Goal: Entertainment & Leisure: Browse casually

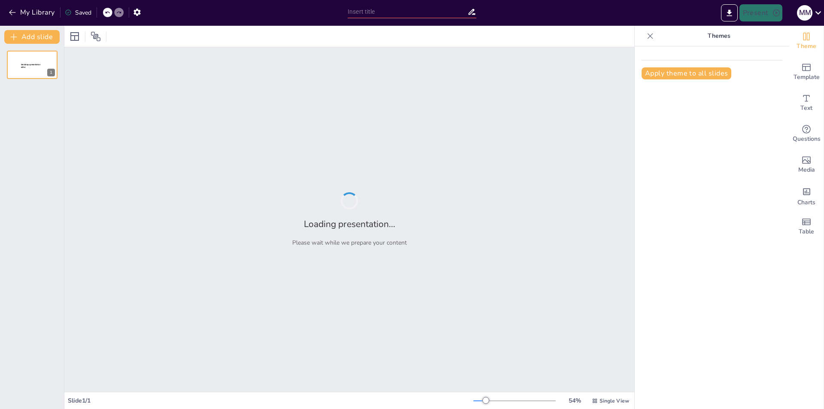
type input "СРО и Альфа-Банк: Эффективные Решения для Строительной Отрасли"
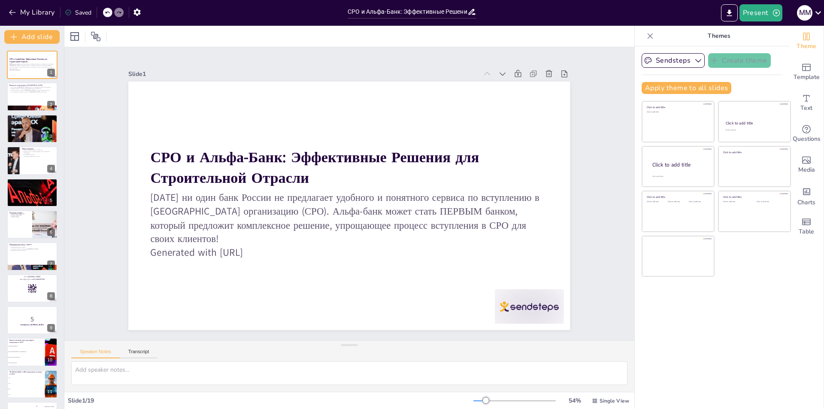
checkbox input "true"
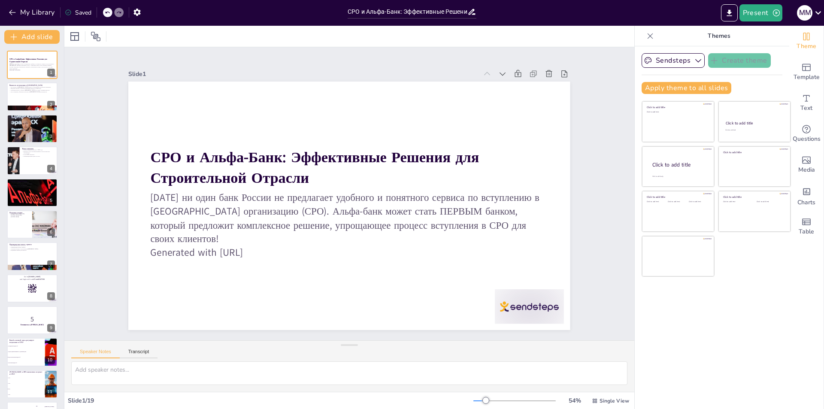
checkbox input "true"
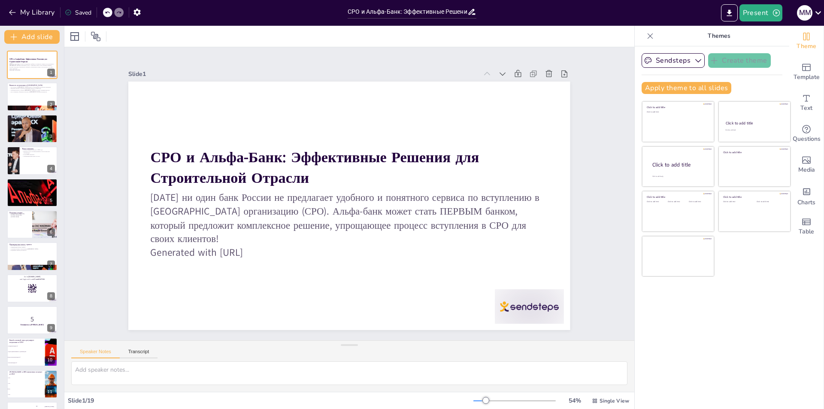
checkbox input "true"
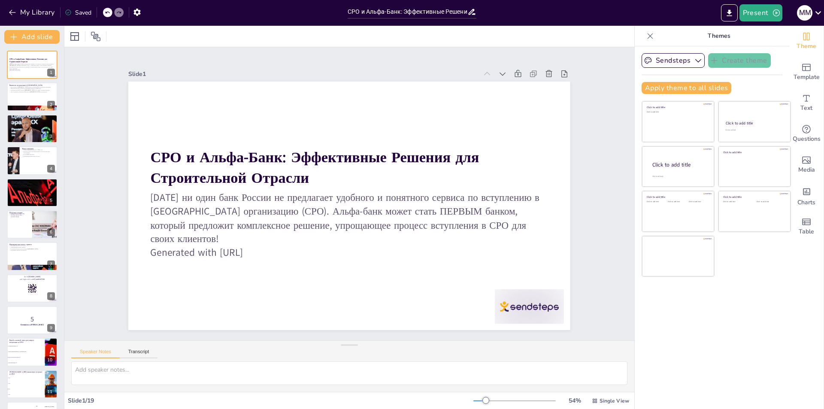
checkbox input "true"
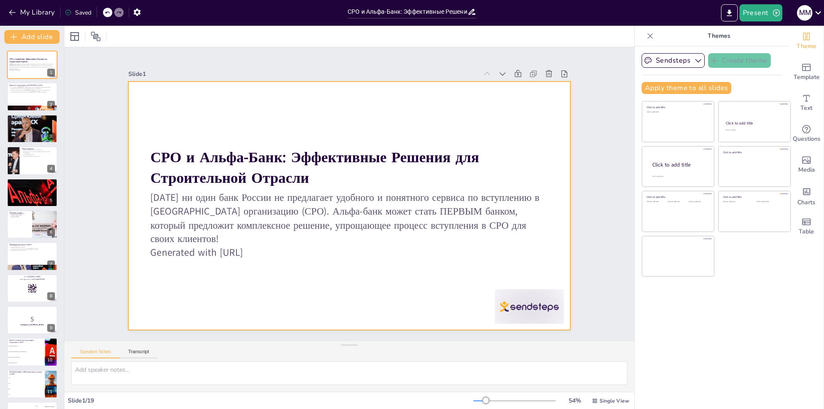
checkbox input "true"
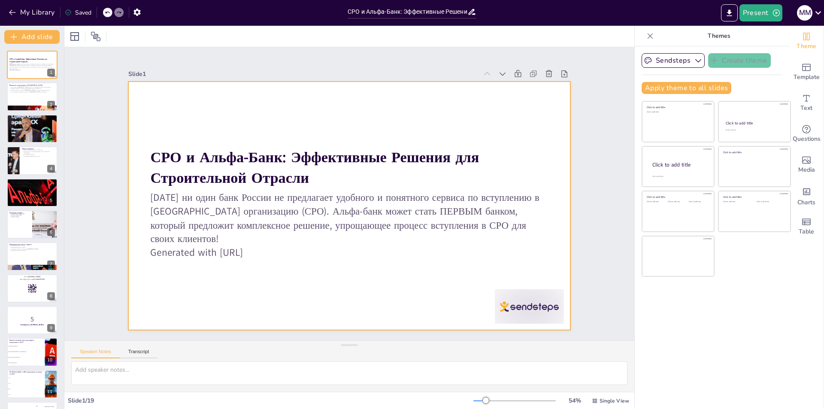
checkbox input "true"
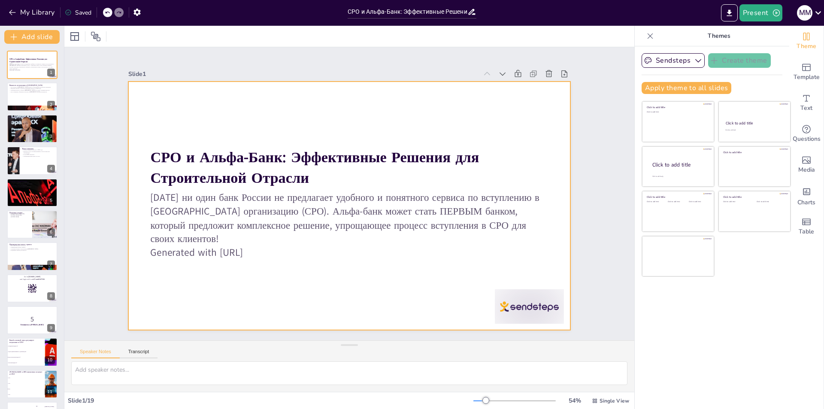
checkbox input "true"
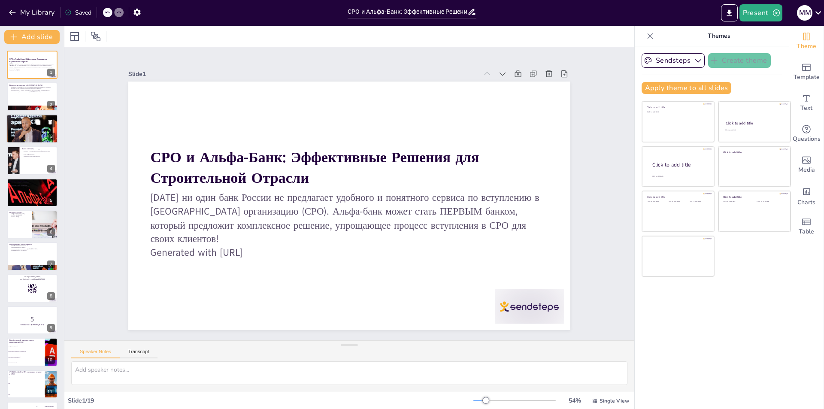
checkbox input "true"
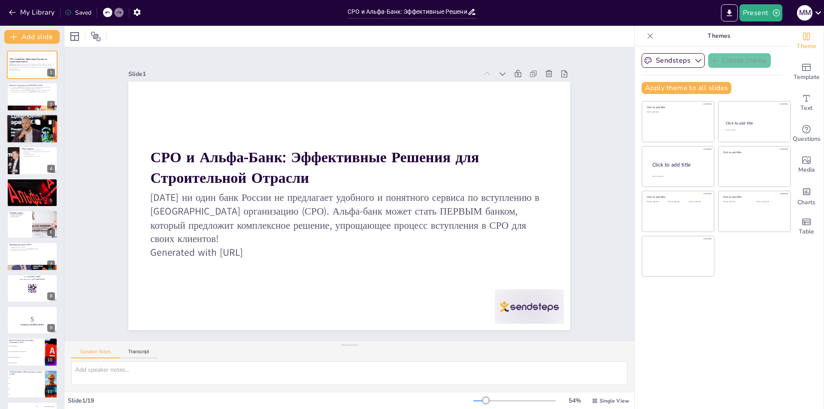
checkbox input "true"
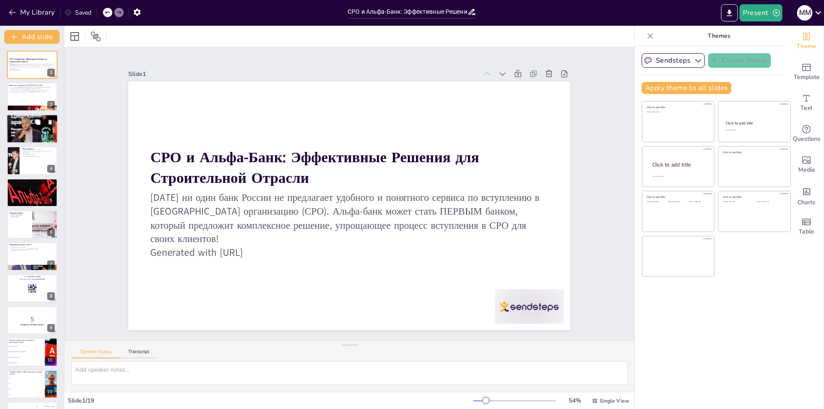
checkbox input "true"
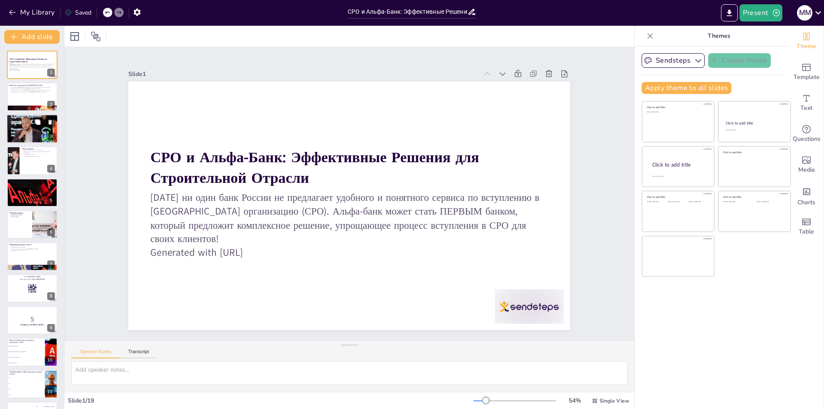
checkbox input "true"
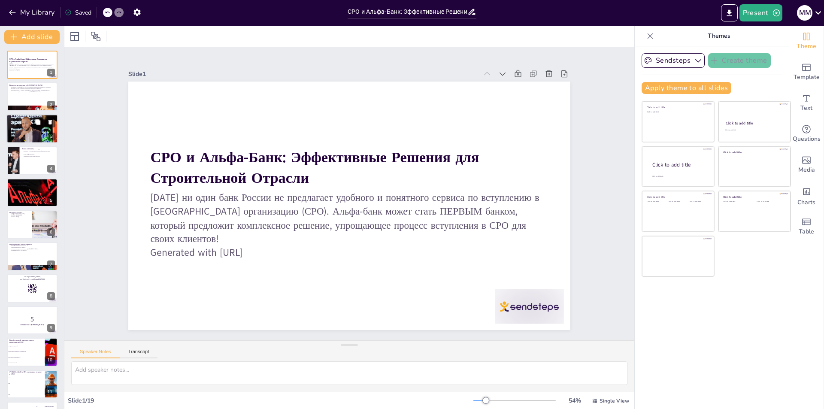
checkbox input "true"
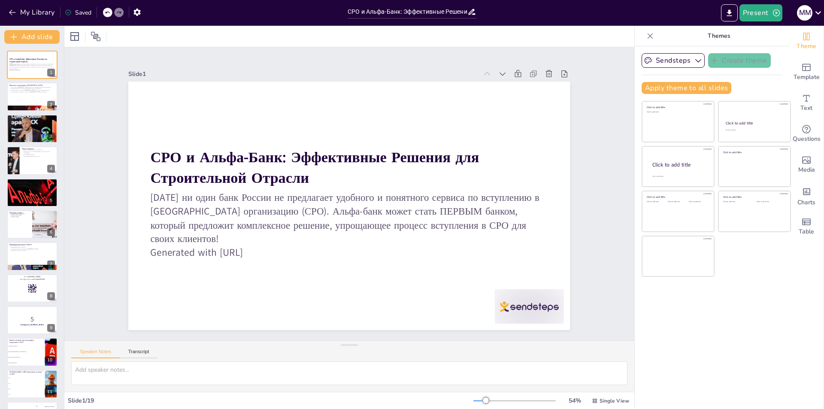
checkbox input "true"
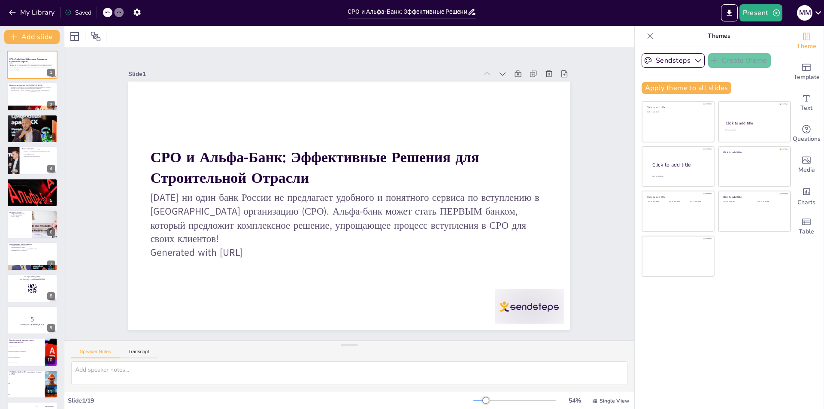
checkbox input "true"
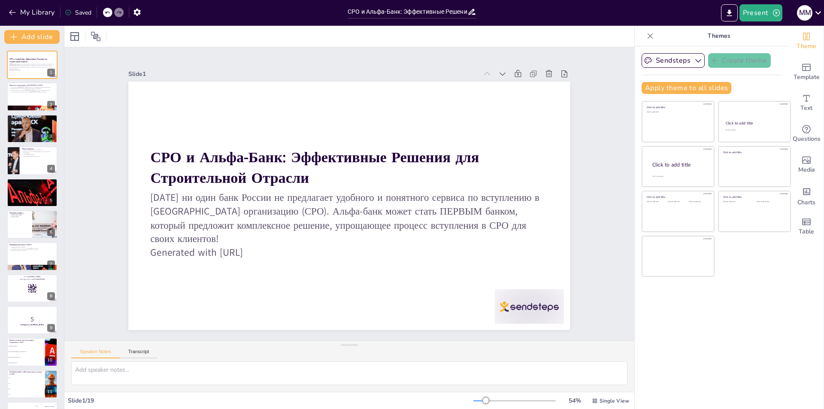
checkbox input "true"
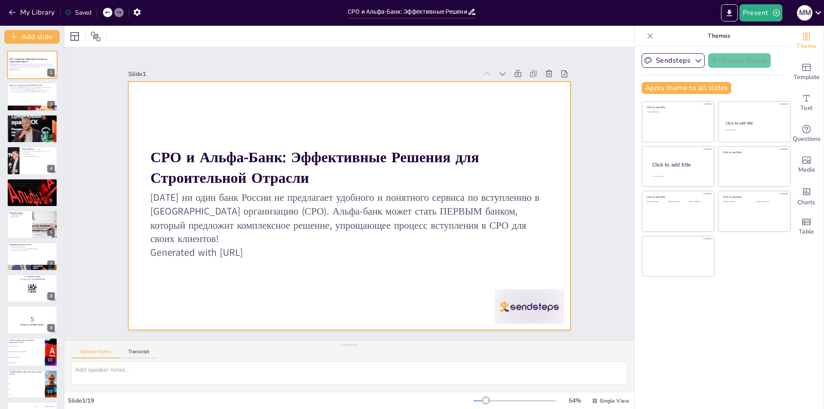
checkbox input "true"
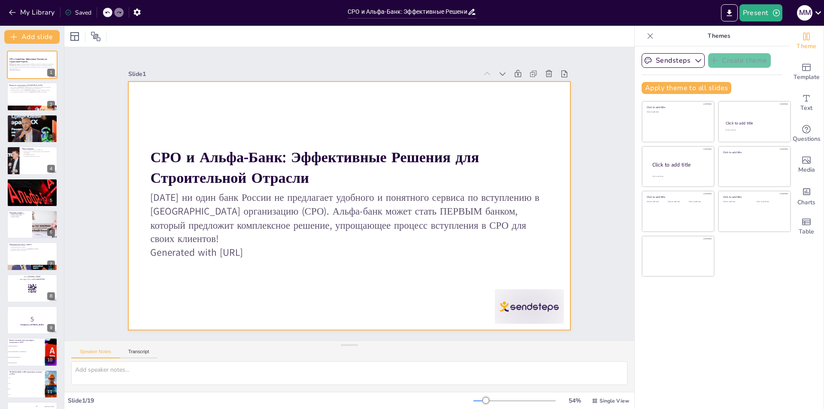
checkbox input "true"
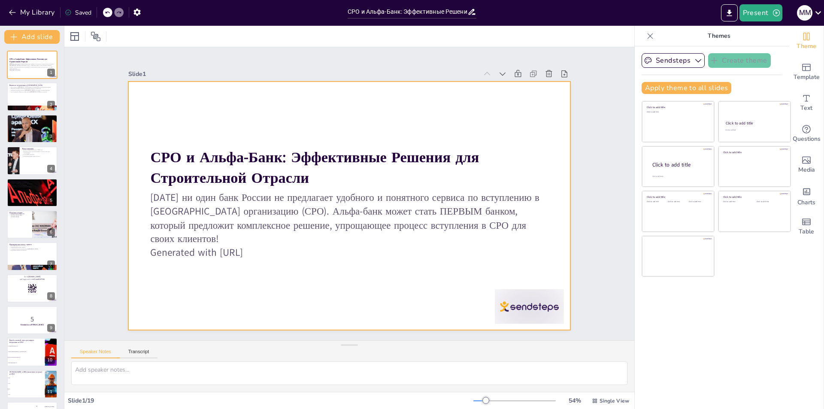
checkbox input "true"
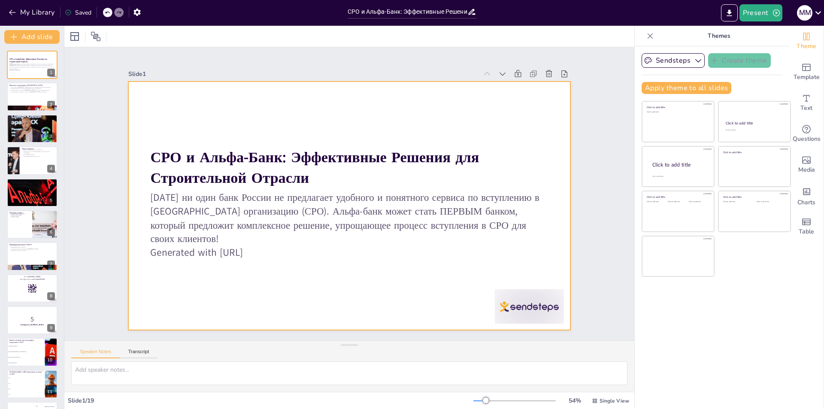
checkbox input "true"
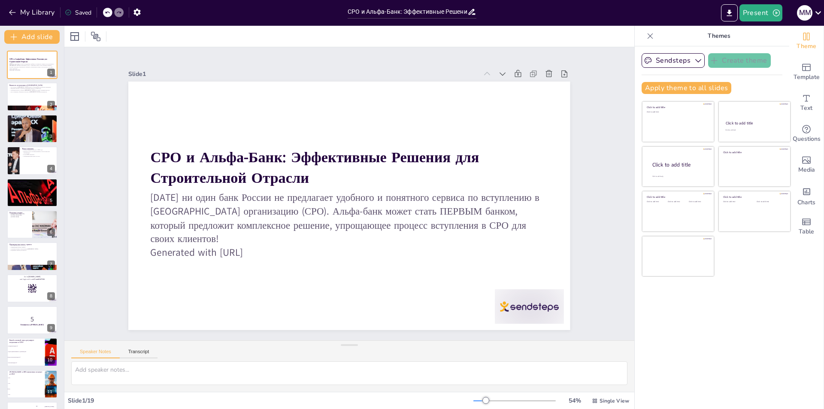
checkbox input "true"
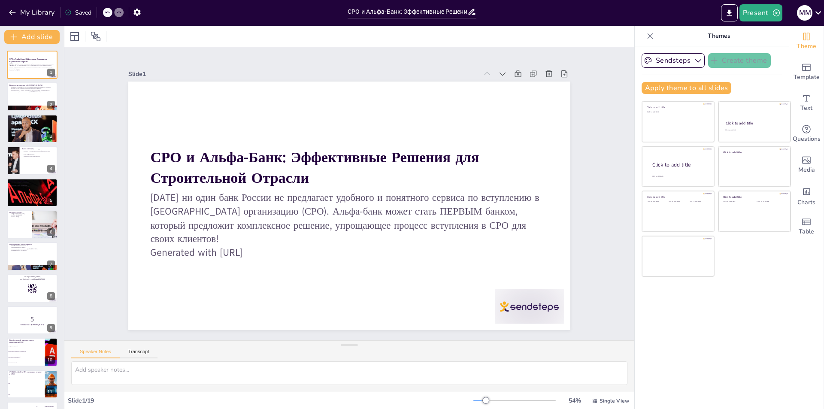
checkbox input "true"
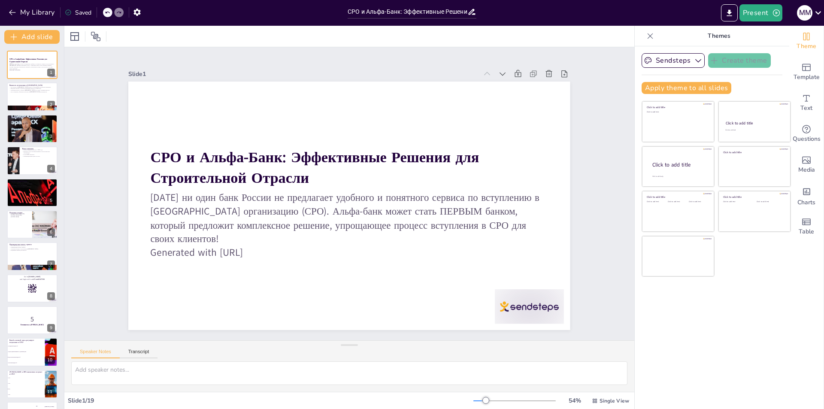
checkbox input "true"
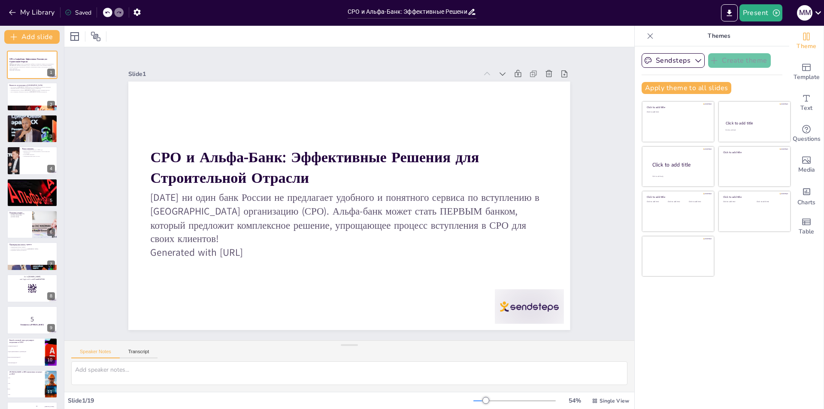
checkbox input "true"
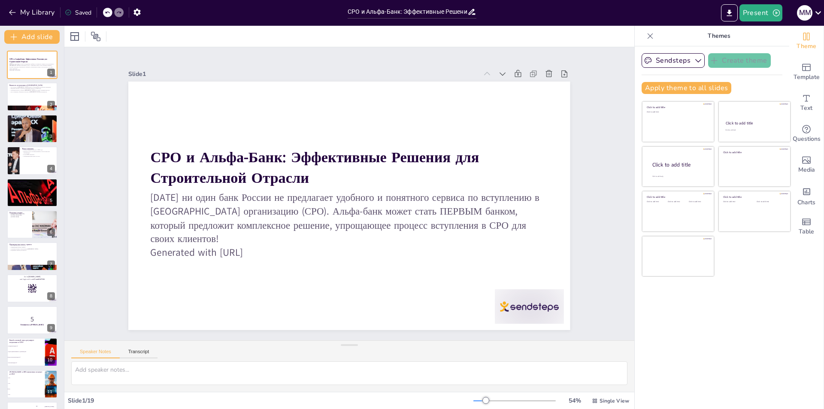
checkbox input "true"
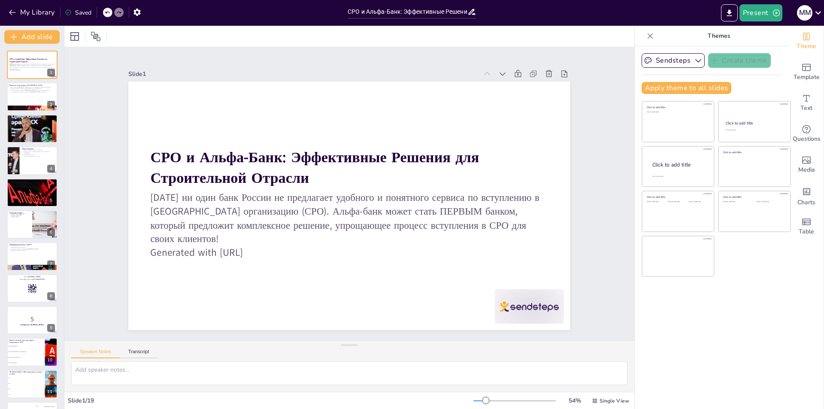
checkbox input "true"
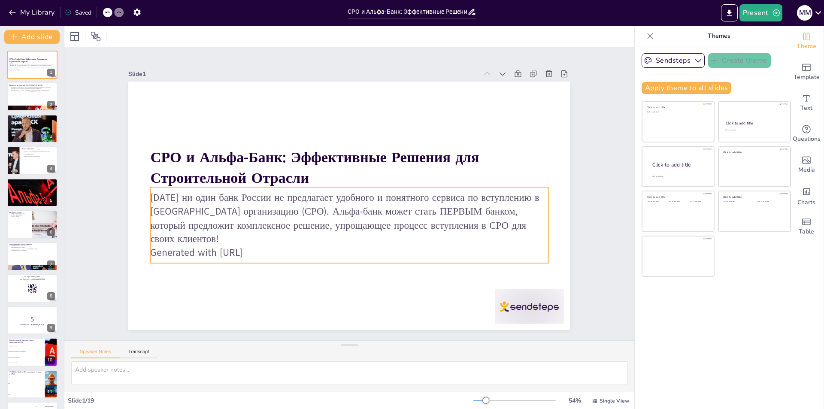
checkbox input "true"
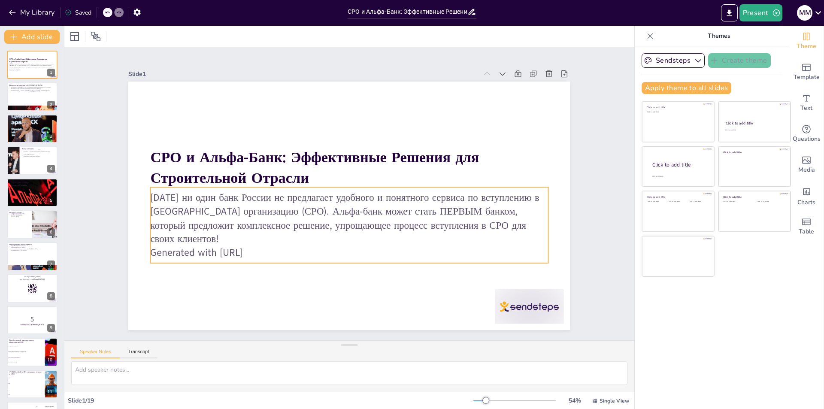
checkbox input "true"
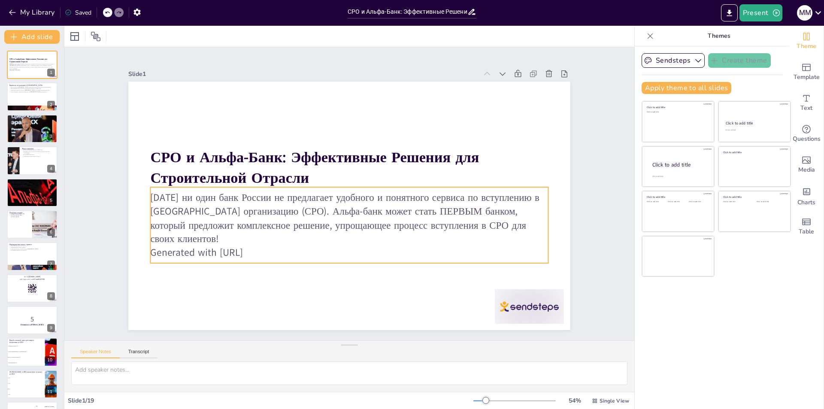
checkbox input "true"
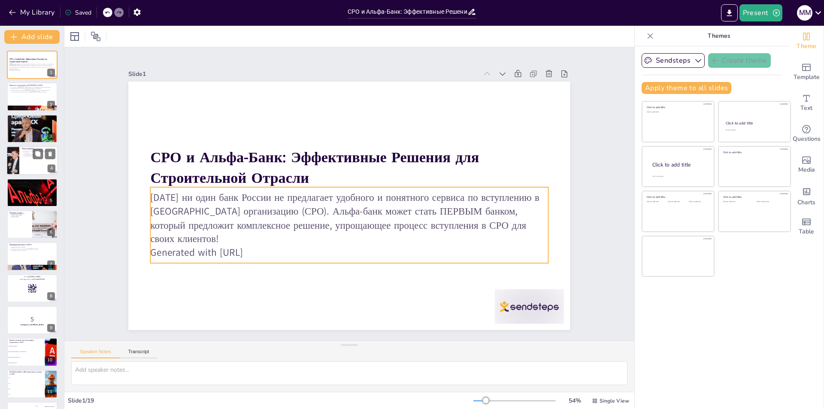
checkbox input "true"
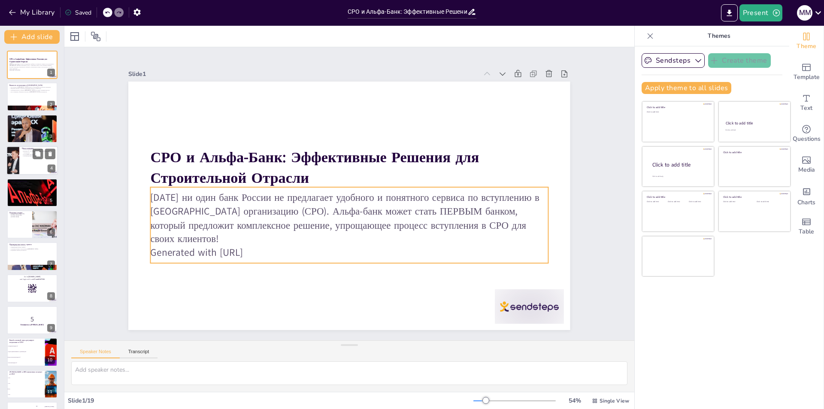
checkbox input "true"
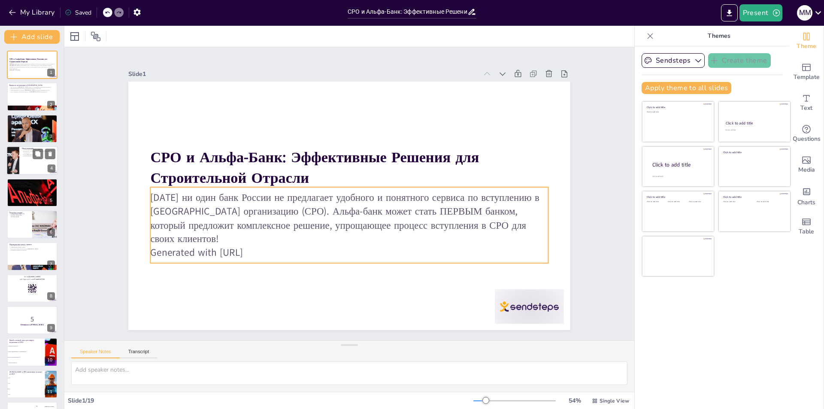
checkbox input "true"
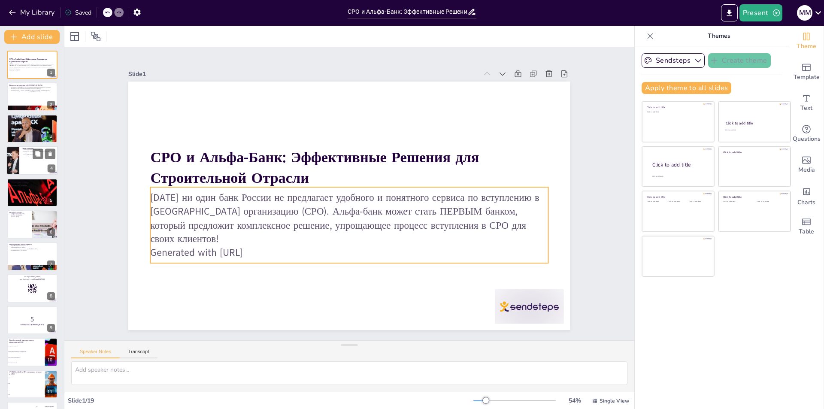
checkbox input "true"
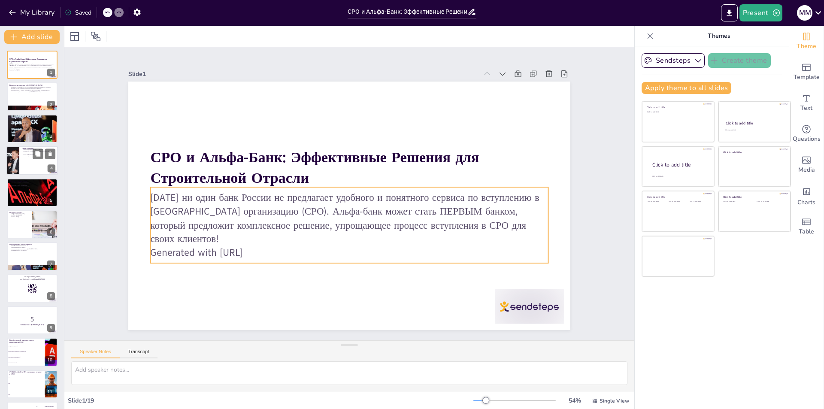
checkbox input "true"
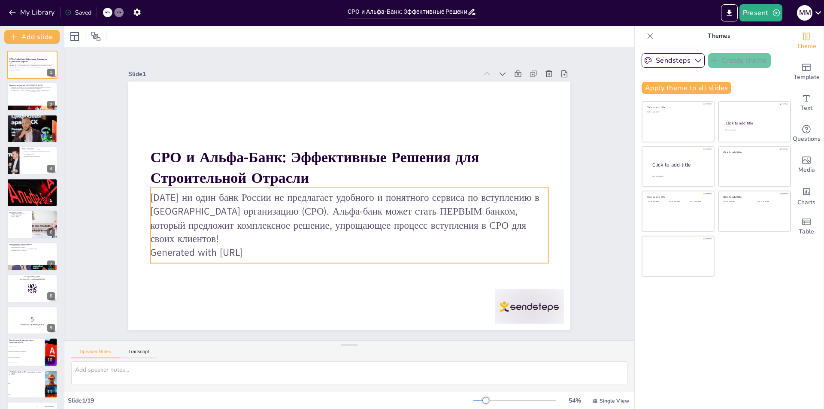
checkbox input "true"
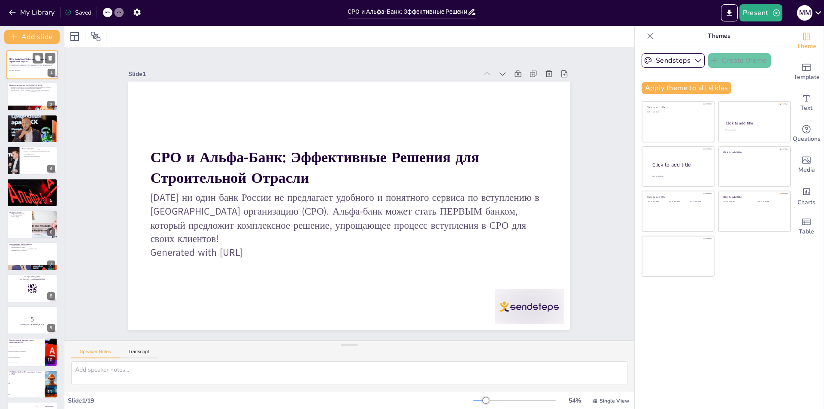
checkbox input "true"
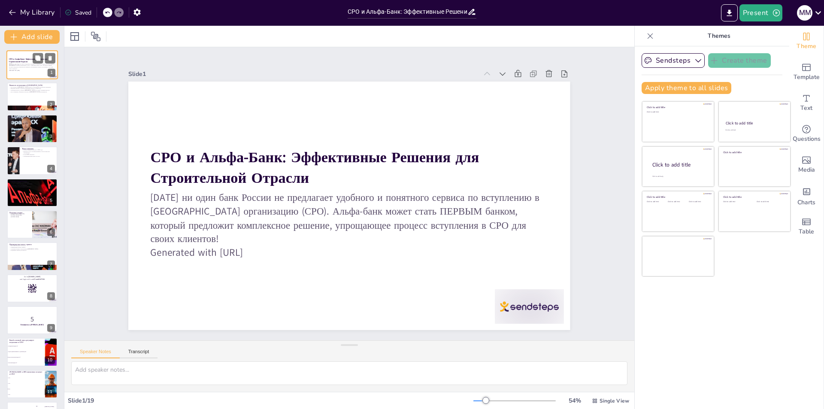
checkbox input "true"
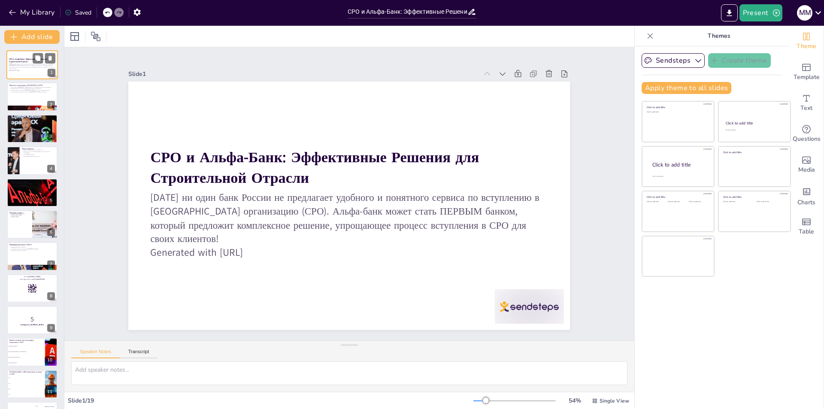
checkbox input "true"
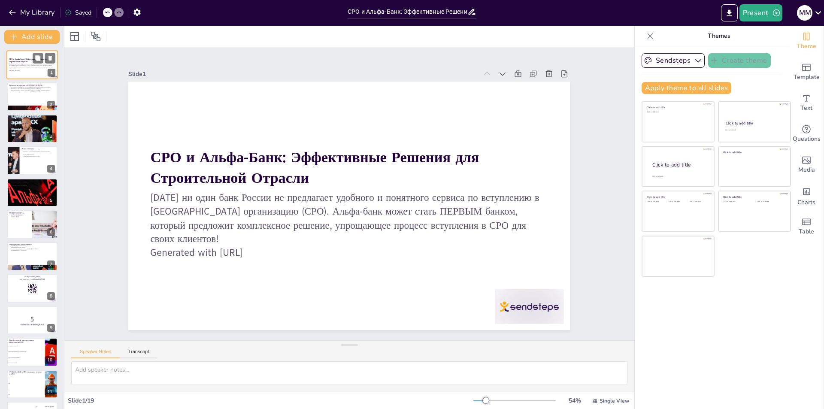
checkbox input "true"
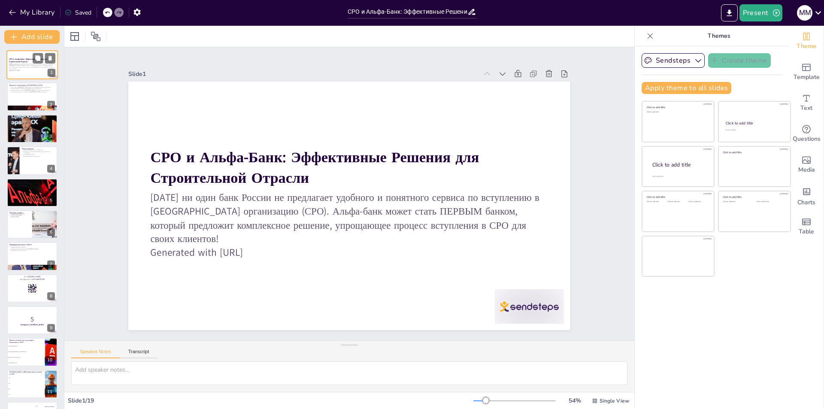
checkbox input "true"
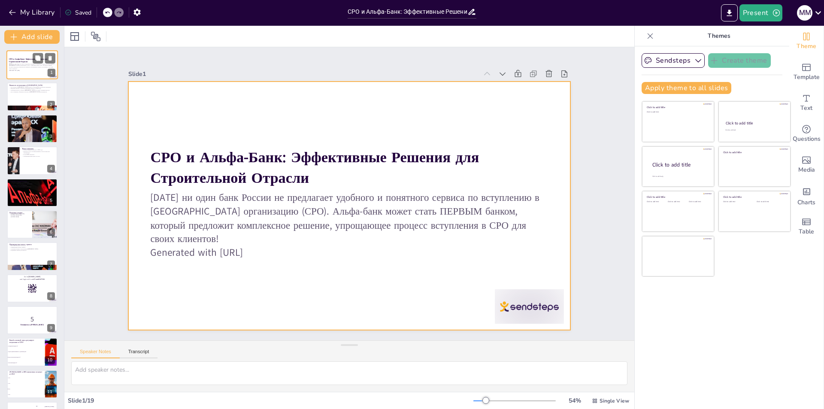
checkbox input "true"
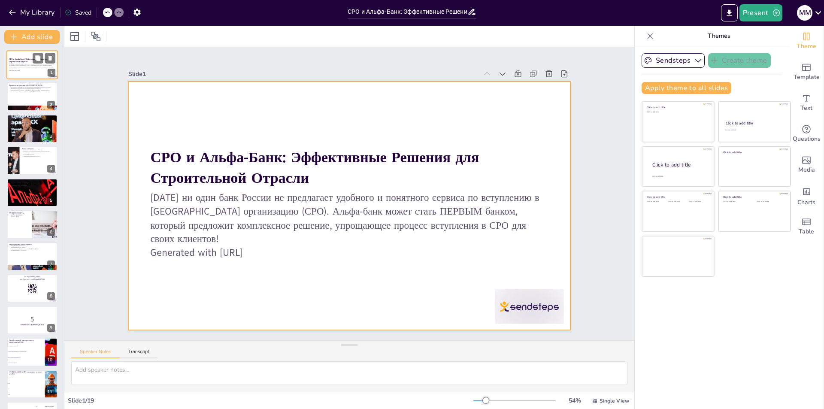
checkbox input "true"
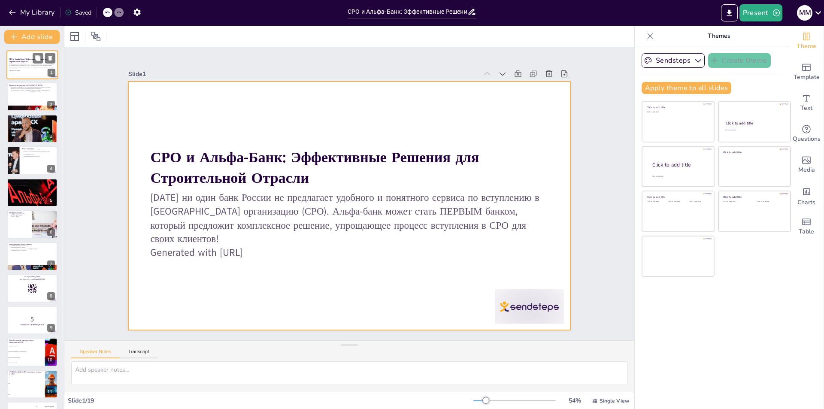
checkbox input "true"
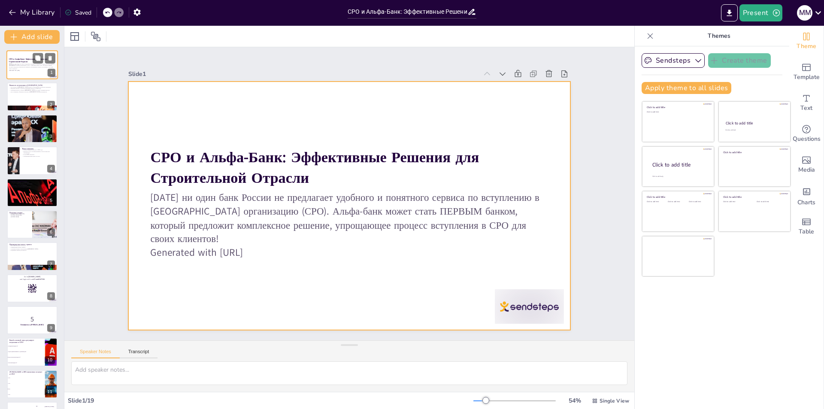
checkbox input "true"
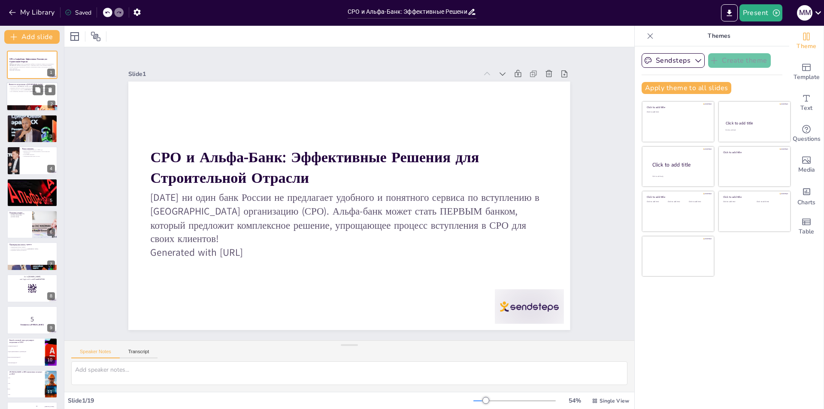
click at [31, 95] on div at bounding box center [31, 96] width 51 height 29
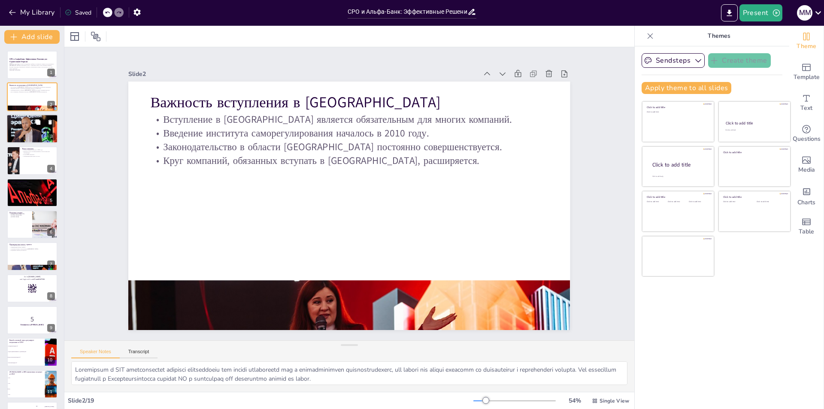
click at [19, 130] on div at bounding box center [31, 129] width 51 height 34
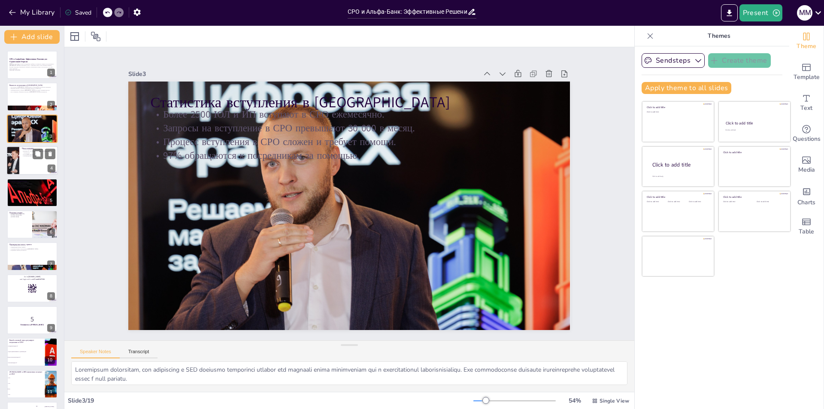
click at [20, 163] on div at bounding box center [31, 160] width 51 height 29
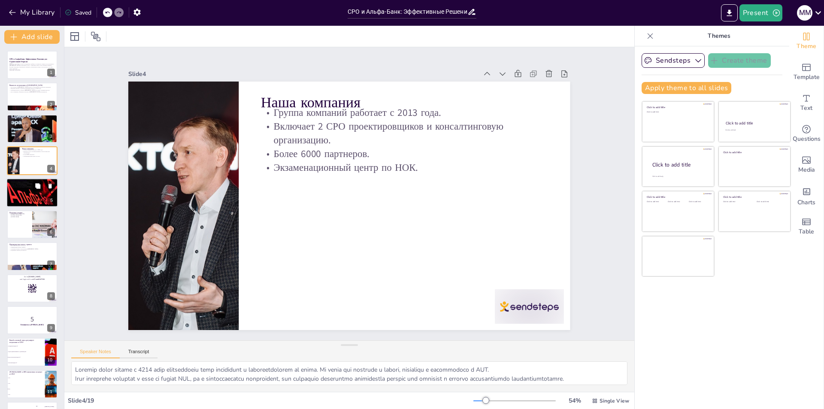
click at [38, 187] on icon at bounding box center [37, 185] width 5 height 5
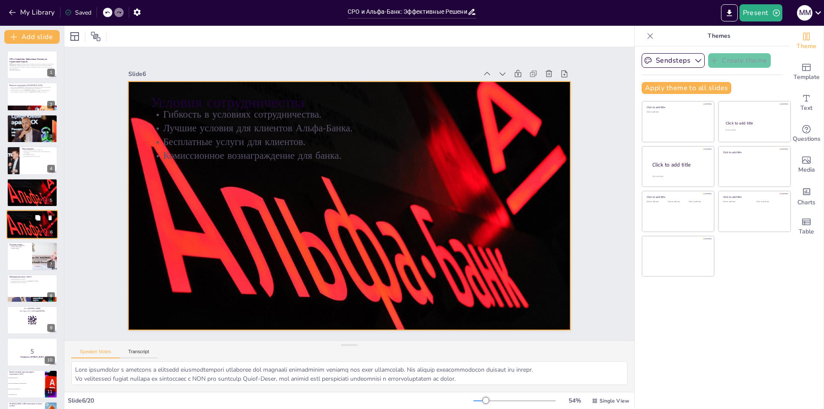
click at [26, 221] on div at bounding box center [31, 224] width 51 height 32
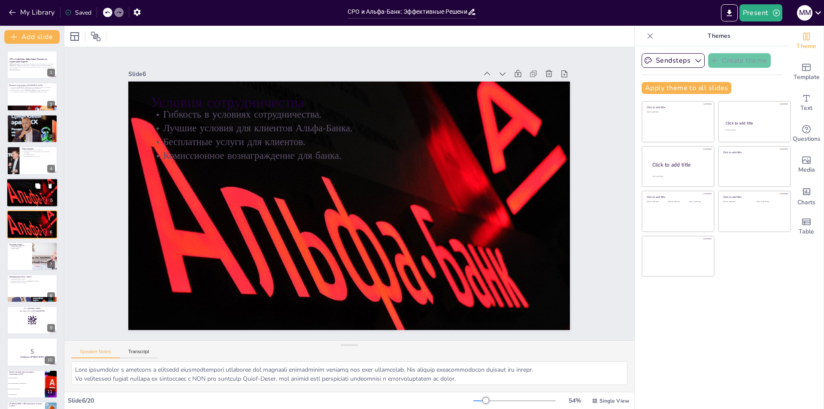
click at [16, 184] on p "Бесплатные услуги для клиентов." at bounding box center [32, 185] width 46 height 2
click at [14, 227] on div at bounding box center [31, 224] width 51 height 32
click at [10, 193] on div at bounding box center [31, 192] width 51 height 32
click at [18, 228] on div at bounding box center [31, 224] width 51 height 32
click at [49, 188] on icon at bounding box center [49, 186] width 3 height 5
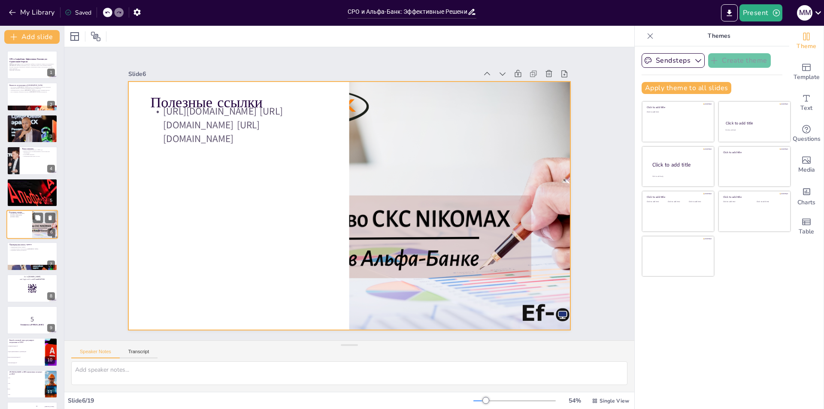
click at [18, 227] on div at bounding box center [31, 224] width 51 height 29
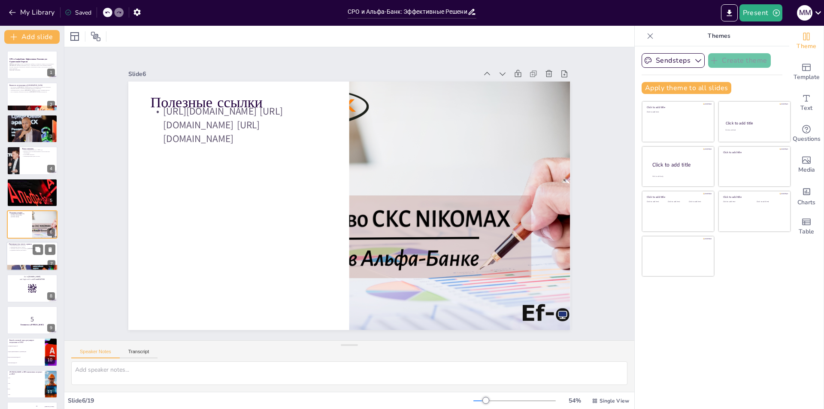
click at [28, 248] on p "Ускорение процесса вступления в [GEOGRAPHIC_DATA]." at bounding box center [32, 249] width 46 height 2
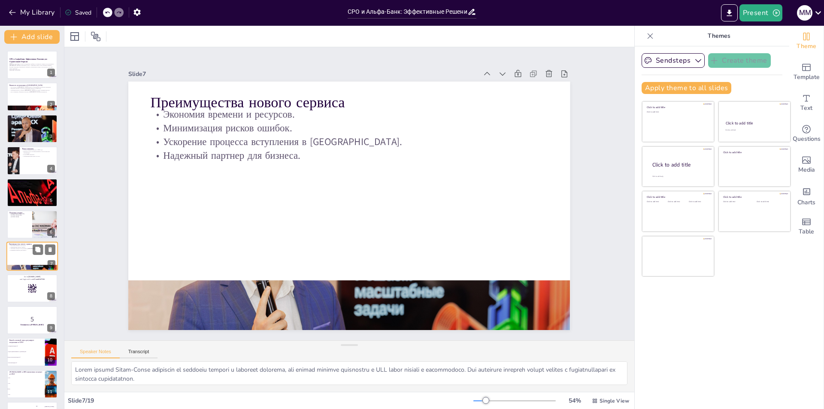
scroll to position [30, 0]
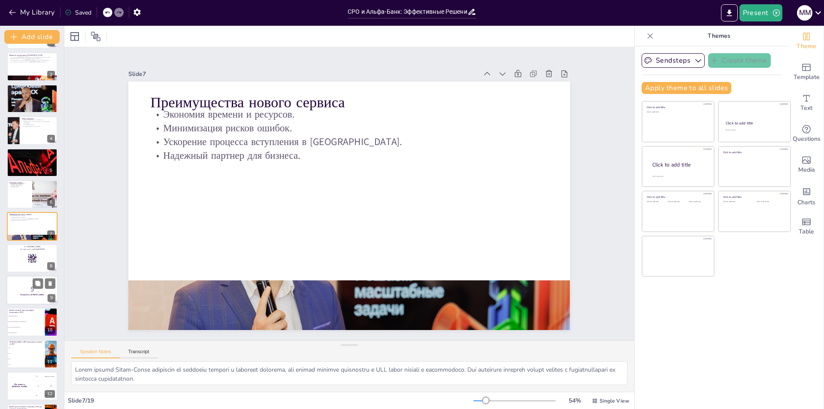
click at [21, 294] on p "Готовьтесь к [PERSON_NAME]!" at bounding box center [32, 294] width 46 height 3
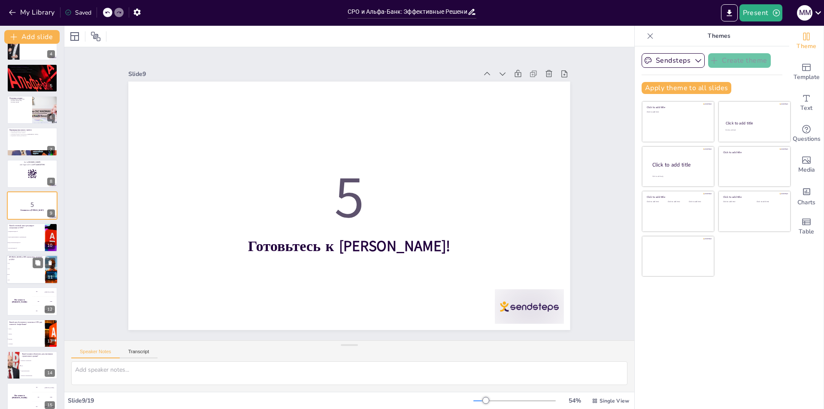
scroll to position [223, 0]
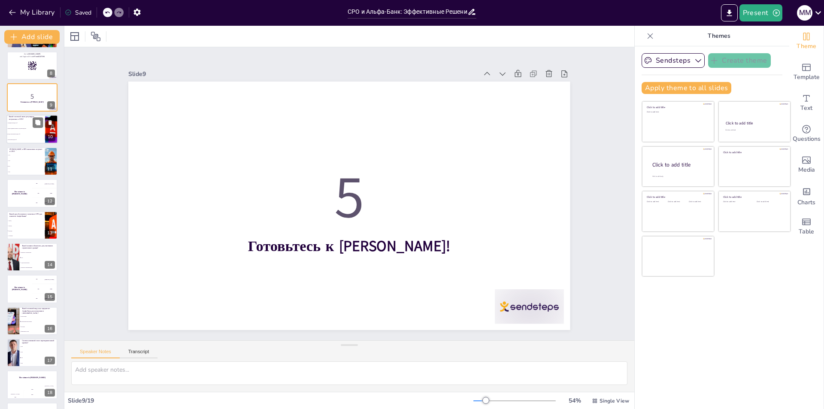
click at [23, 124] on li "Гражданский кодекс РФ" at bounding box center [25, 124] width 39 height 6
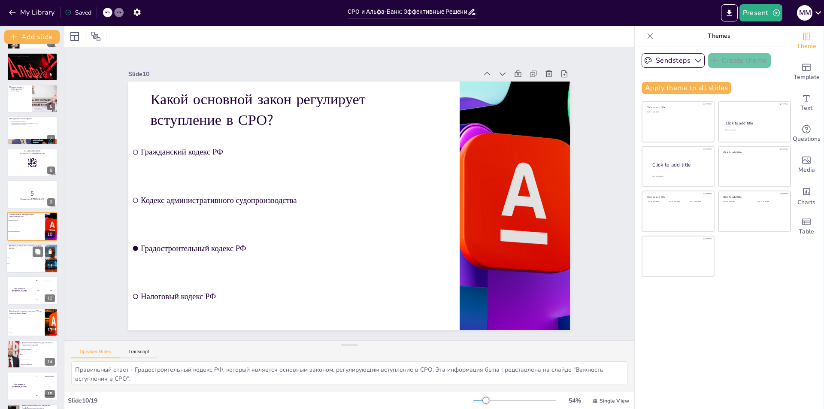
click at [12, 262] on li "2500" at bounding box center [25, 263] width 39 height 6
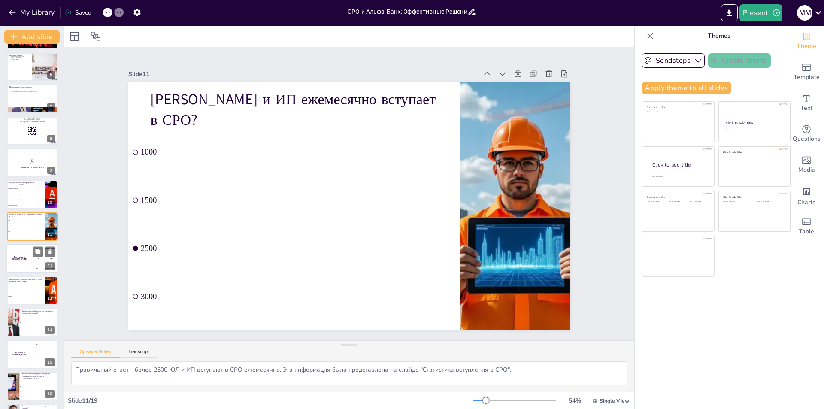
click at [26, 261] on div "The winner is [PERSON_NAME]" at bounding box center [19, 258] width 26 height 29
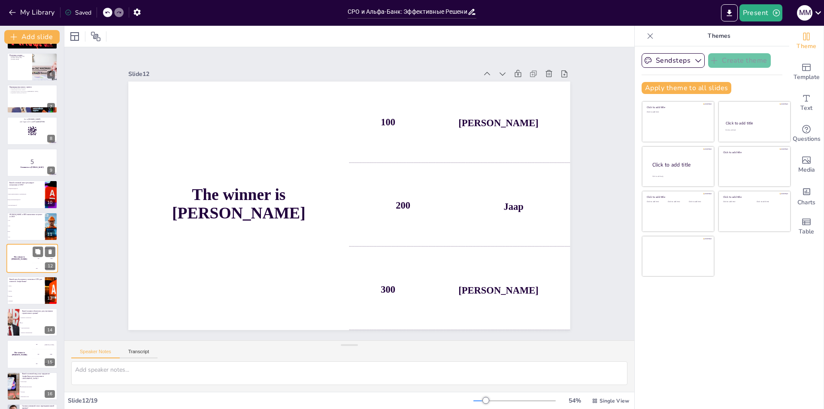
scroll to position [190, 0]
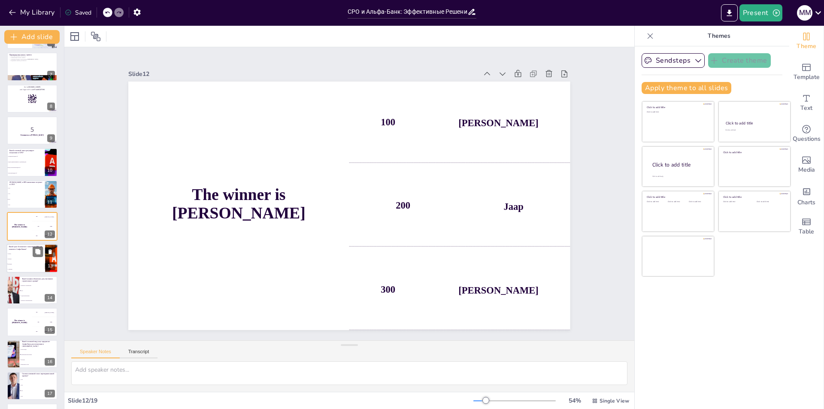
click at [31, 269] on span "12 месяцев" at bounding box center [26, 269] width 37 height 1
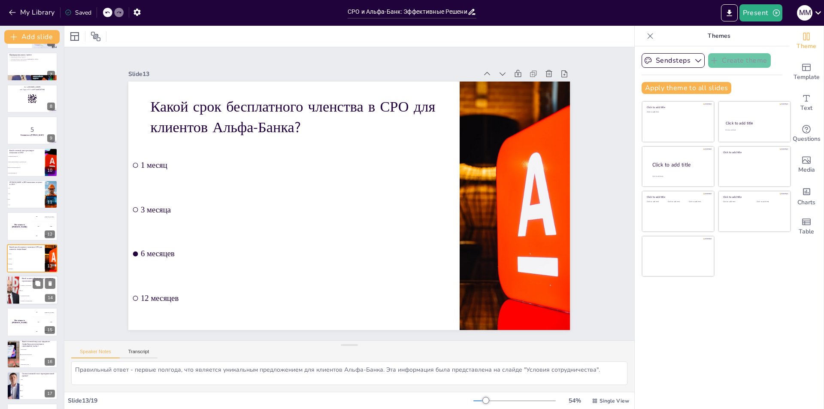
scroll to position [221, 0]
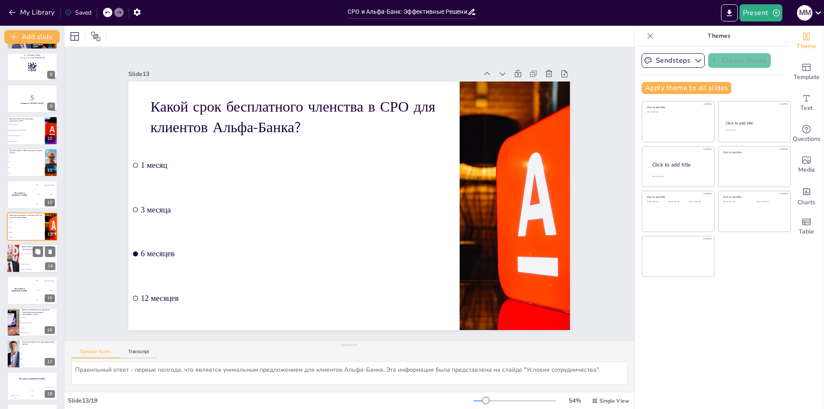
click at [23, 257] on li "НОК" at bounding box center [38, 258] width 39 height 5
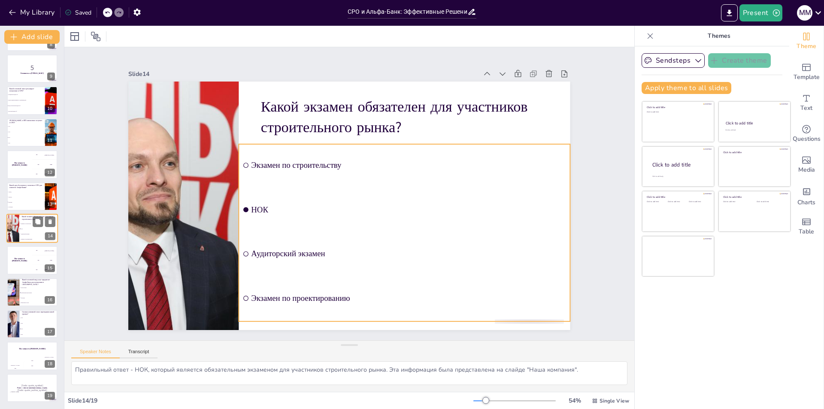
click at [21, 222] on li "Экзамен по строительству" at bounding box center [38, 223] width 39 height 5
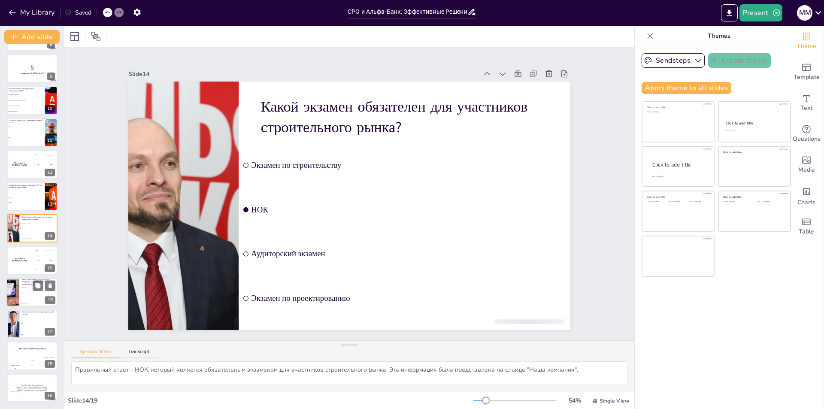
click at [20, 293] on li "Профессиональная помощь" at bounding box center [38, 292] width 39 height 5
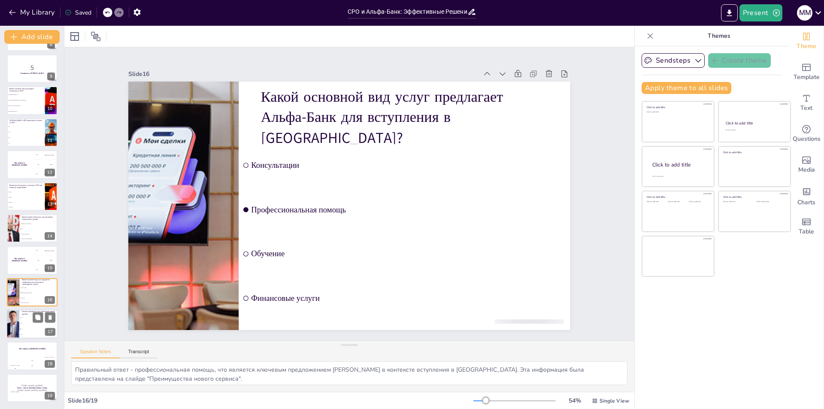
click at [18, 329] on div at bounding box center [13, 323] width 39 height 29
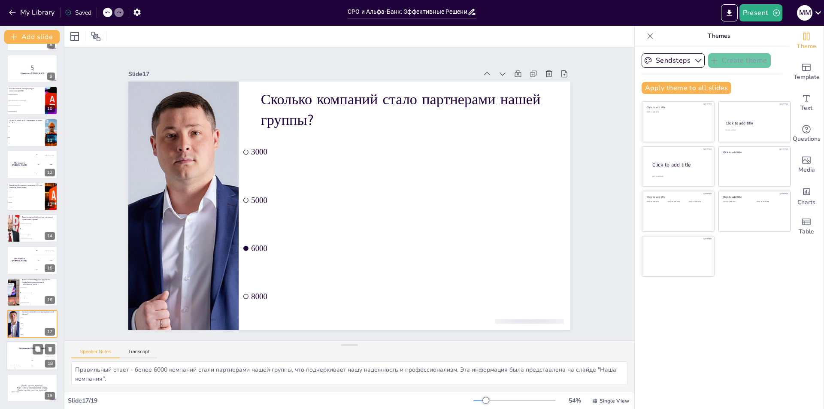
click at [27, 353] on div "The winner is [PERSON_NAME]" at bounding box center [31, 348] width 51 height 15
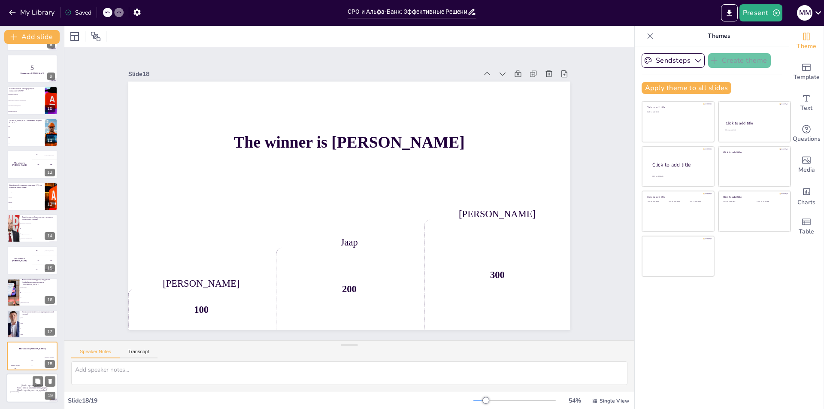
click at [14, 390] on p "[Todo: quote_author_symbol]" at bounding box center [32, 390] width 46 height 4
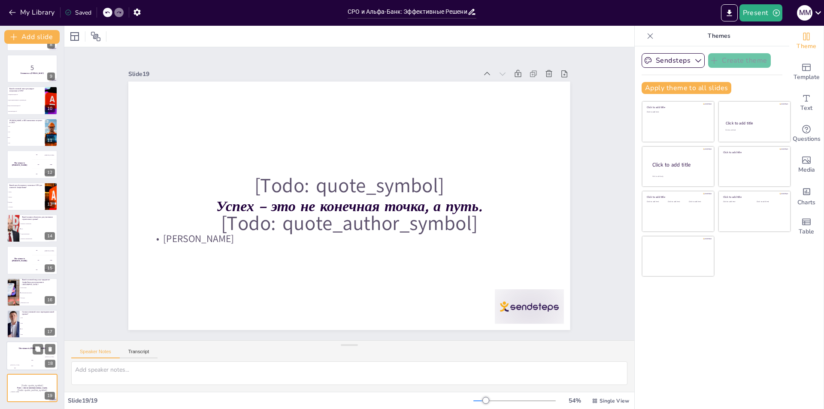
click at [22, 359] on div "Hasan 100" at bounding box center [14, 363] width 17 height 15
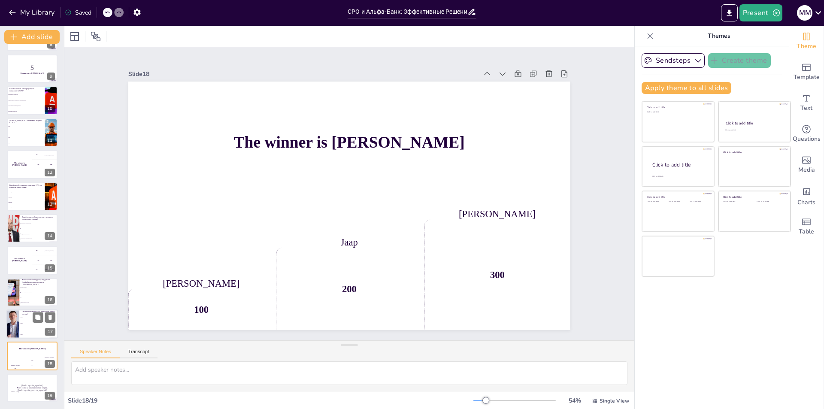
click at [32, 330] on li "6000" at bounding box center [38, 329] width 39 height 6
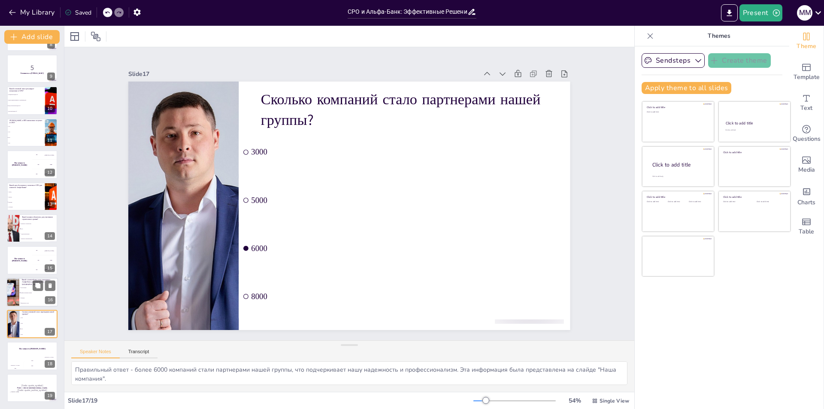
click at [24, 298] on span "Обучение" at bounding box center [39, 297] width 37 height 1
